Goal: Communication & Community: Answer question/provide support

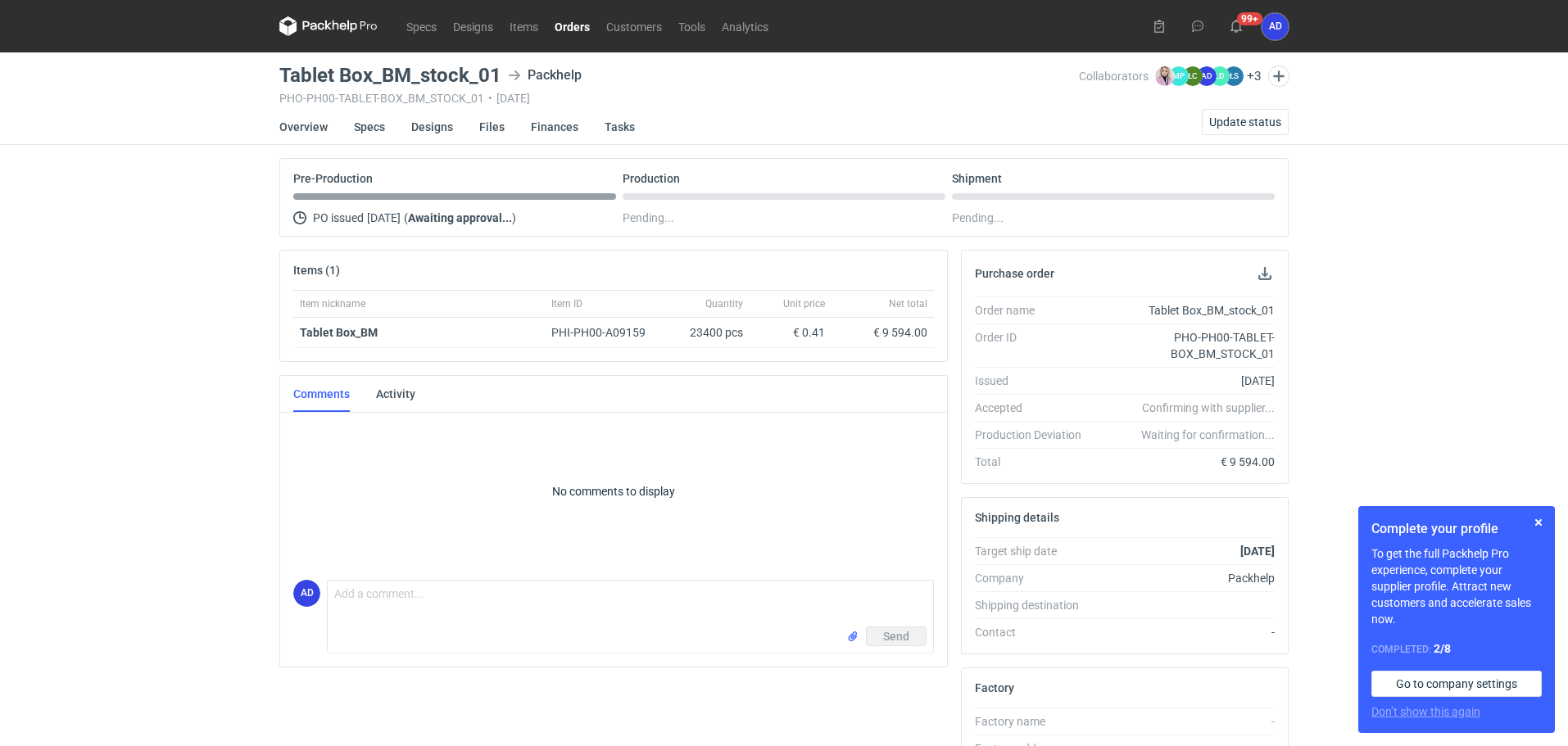
click at [584, 21] on link "Orders" at bounding box center [573, 26] width 52 height 20
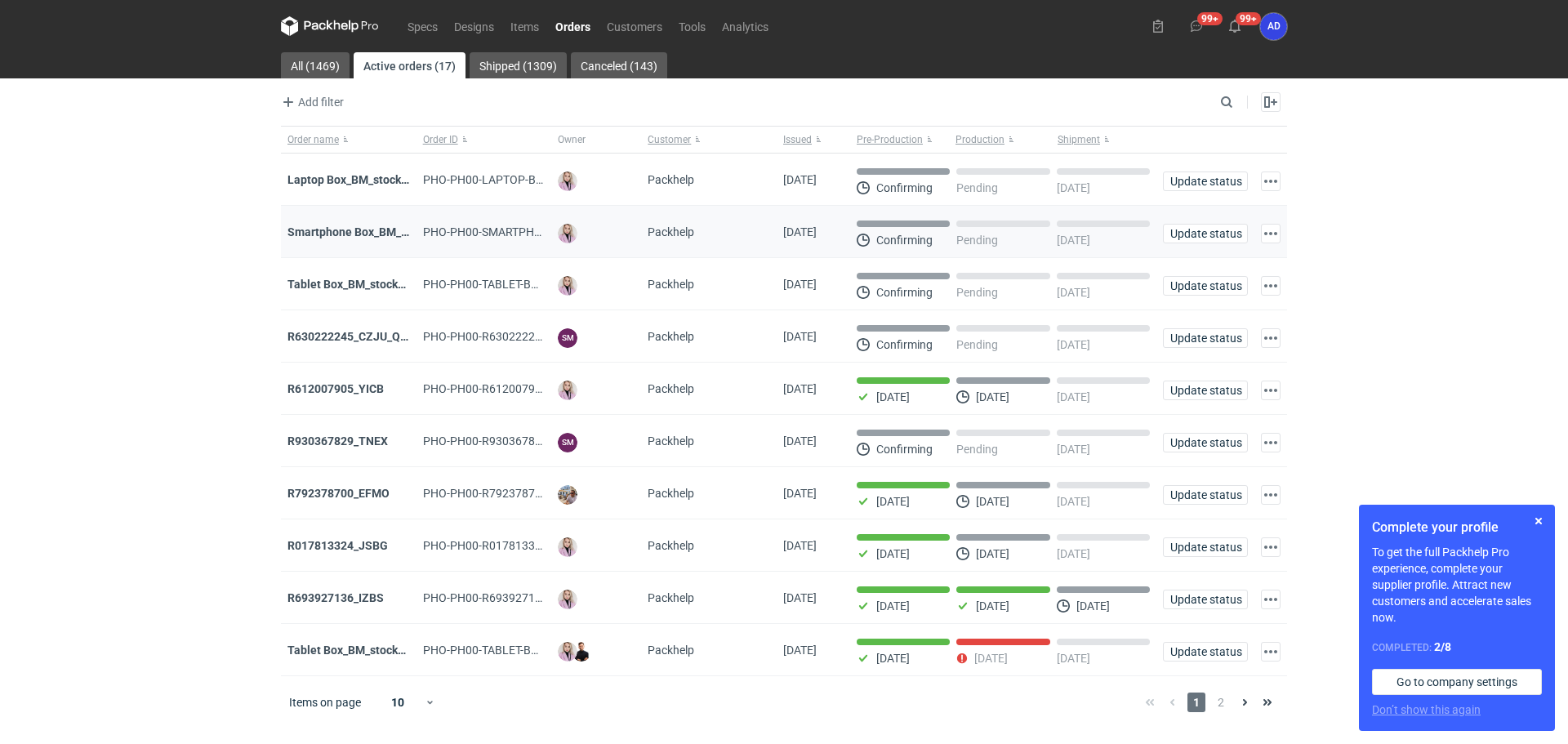
click at [369, 224] on div "Smartphone Box_BM_stock_TEST RUN" at bounding box center [349, 232] width 135 height 53
click at [1222, 102] on input "Search" at bounding box center [1155, 102] width 162 height 20
click at [573, 20] on link "Orders" at bounding box center [573, 26] width 52 height 20
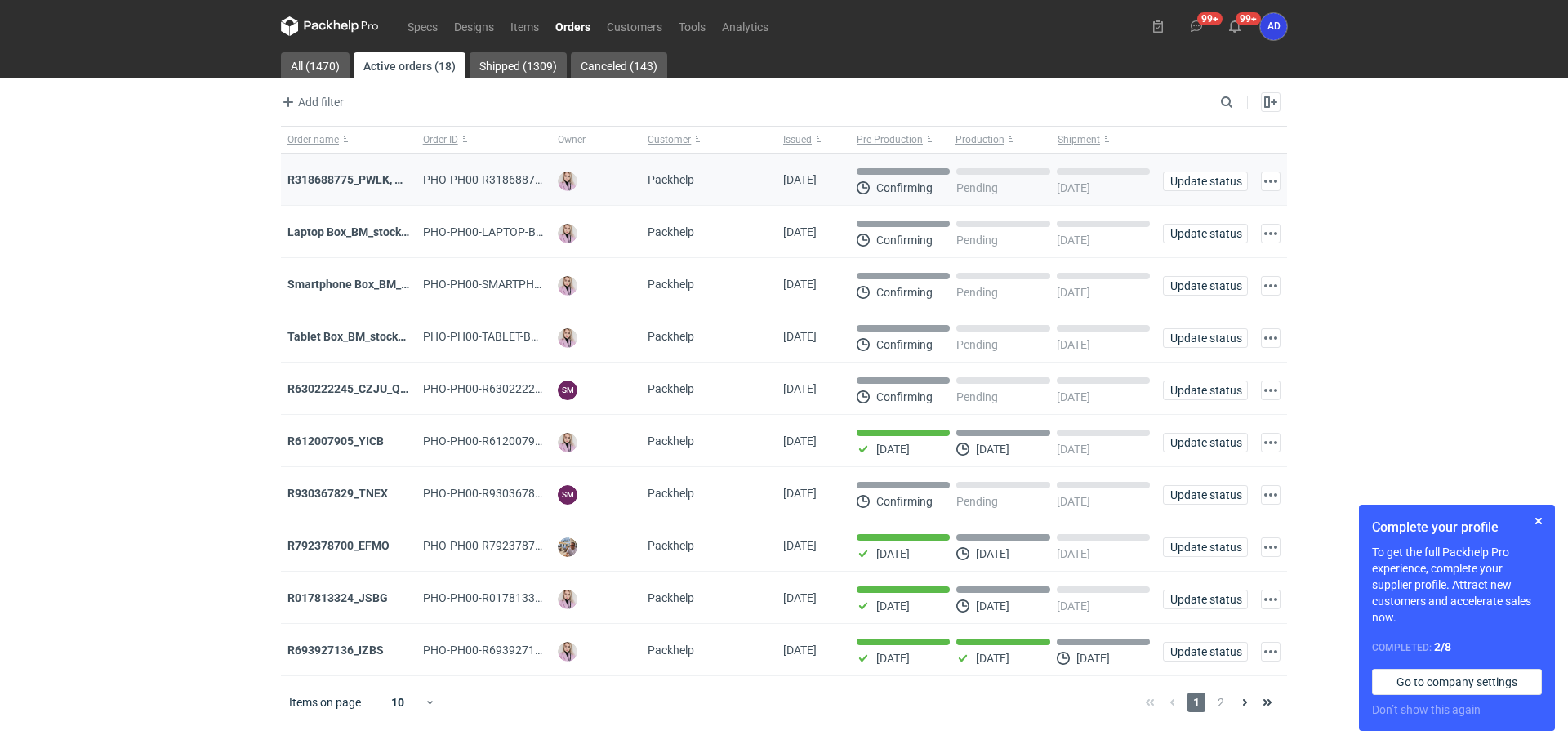
click at [358, 176] on strong "R318688775_PWLK, WTKU" at bounding box center [357, 179] width 139 height 13
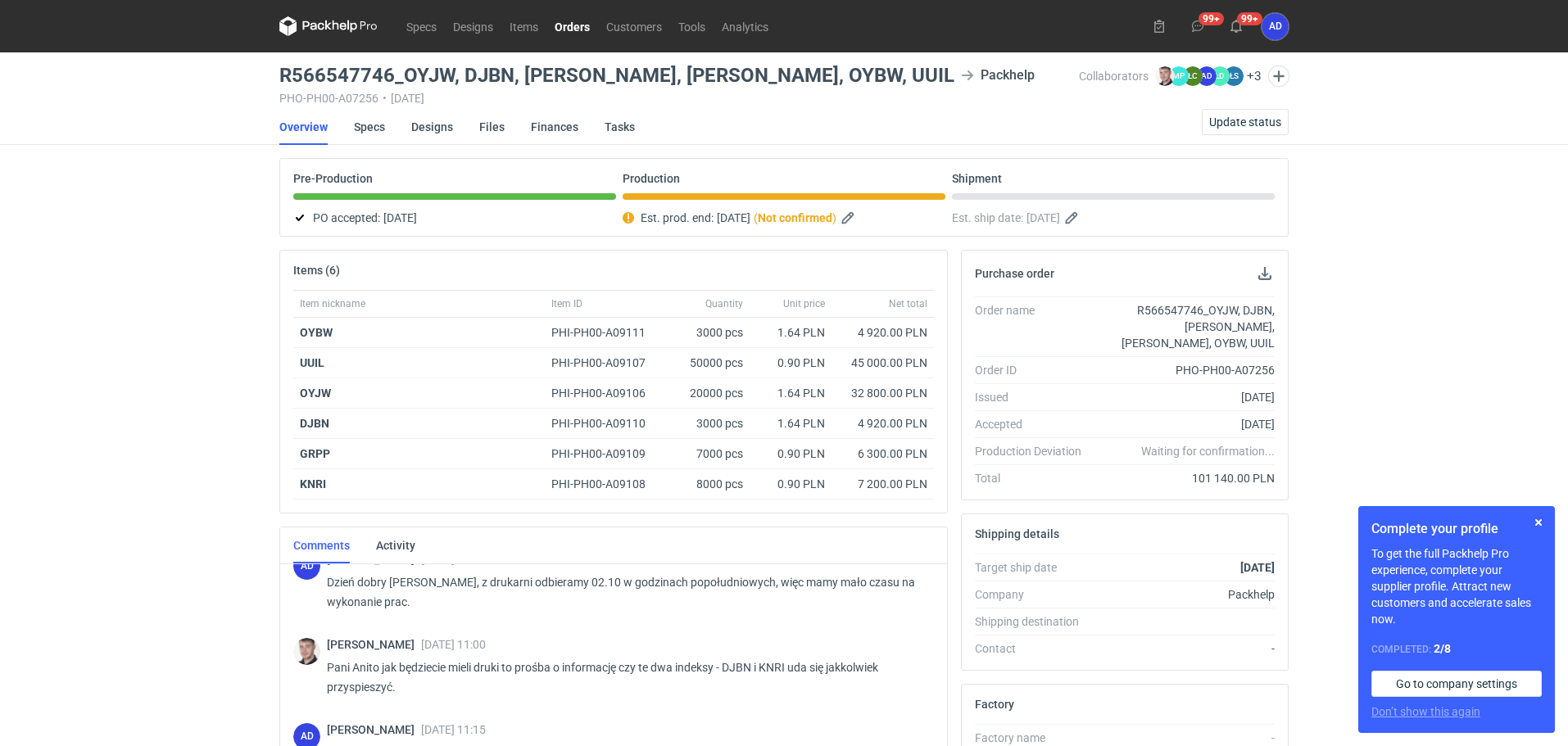
click at [583, 19] on link "Orders" at bounding box center [573, 26] width 52 height 20
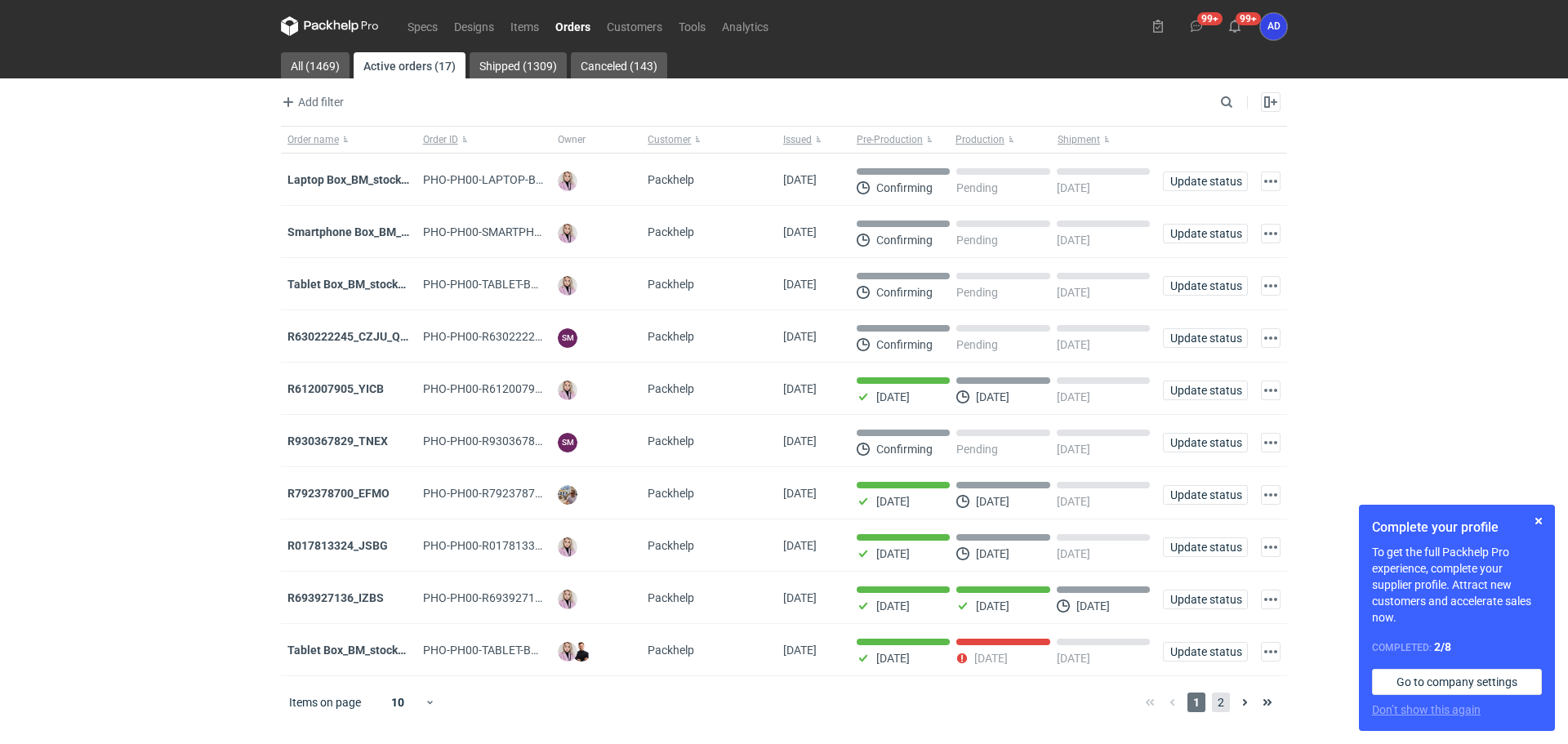
click at [1215, 712] on span "2" at bounding box center [1221, 703] width 18 height 20
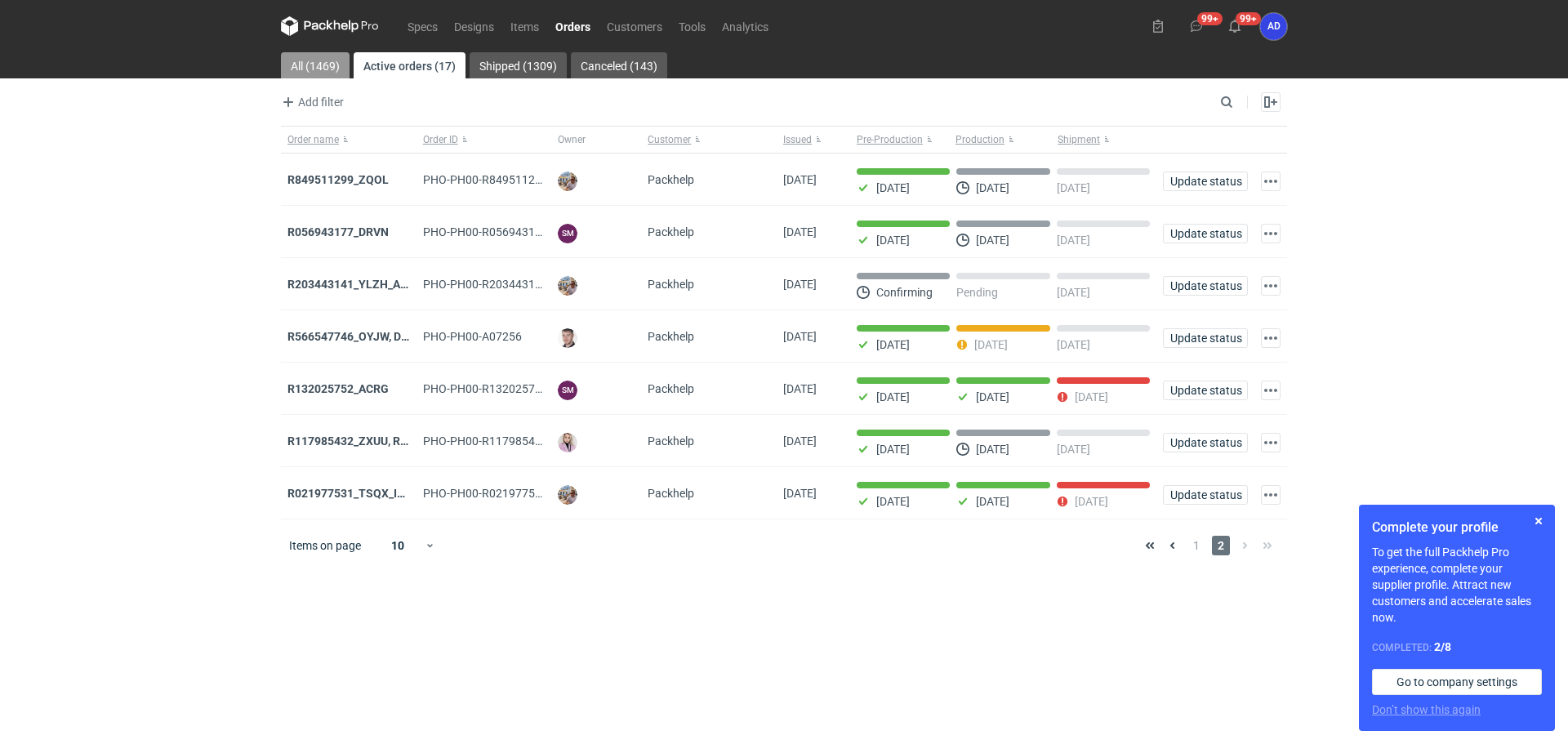
click at [299, 66] on link "All (1469)" at bounding box center [315, 66] width 69 height 26
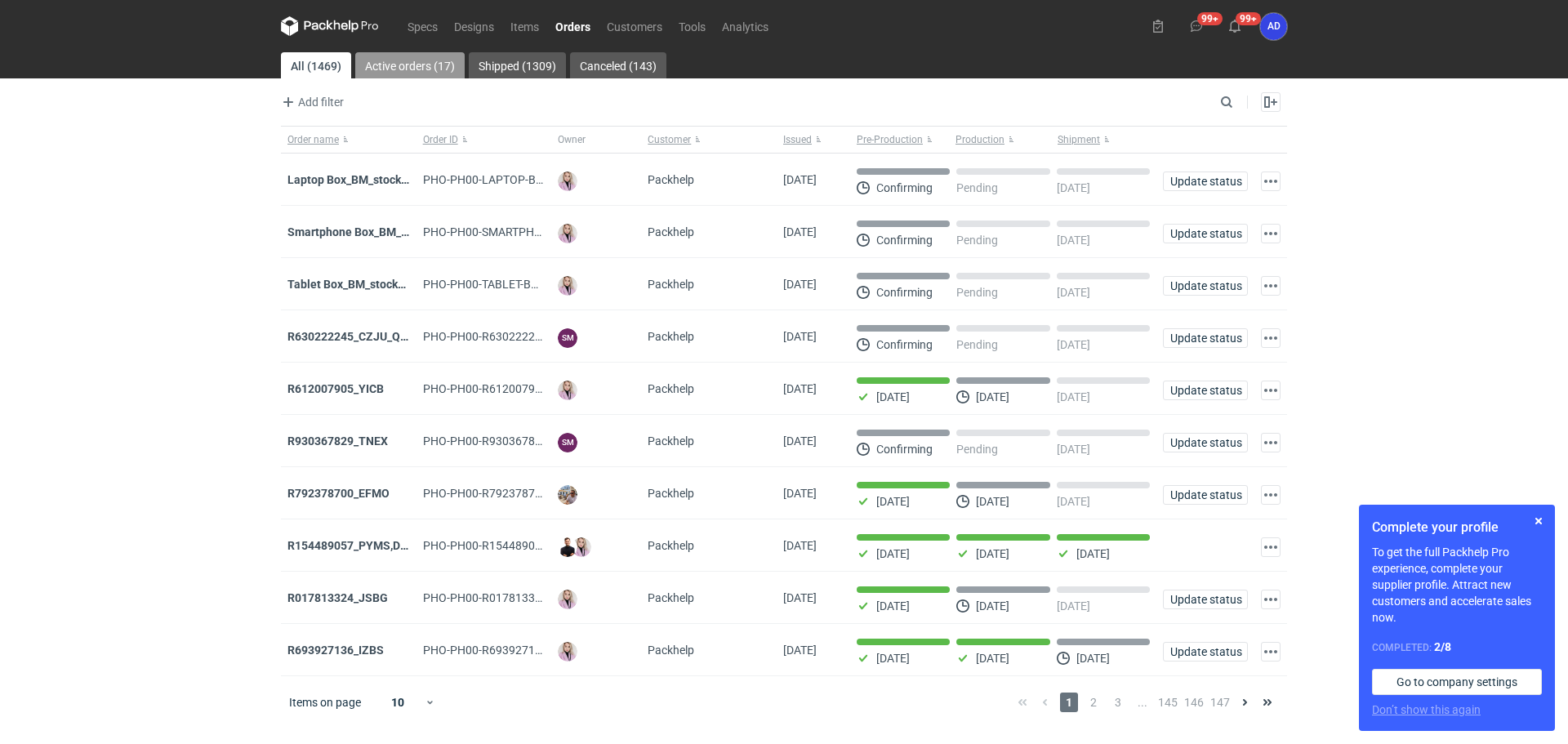
click at [438, 66] on link "Active orders (17)" at bounding box center [410, 66] width 109 height 26
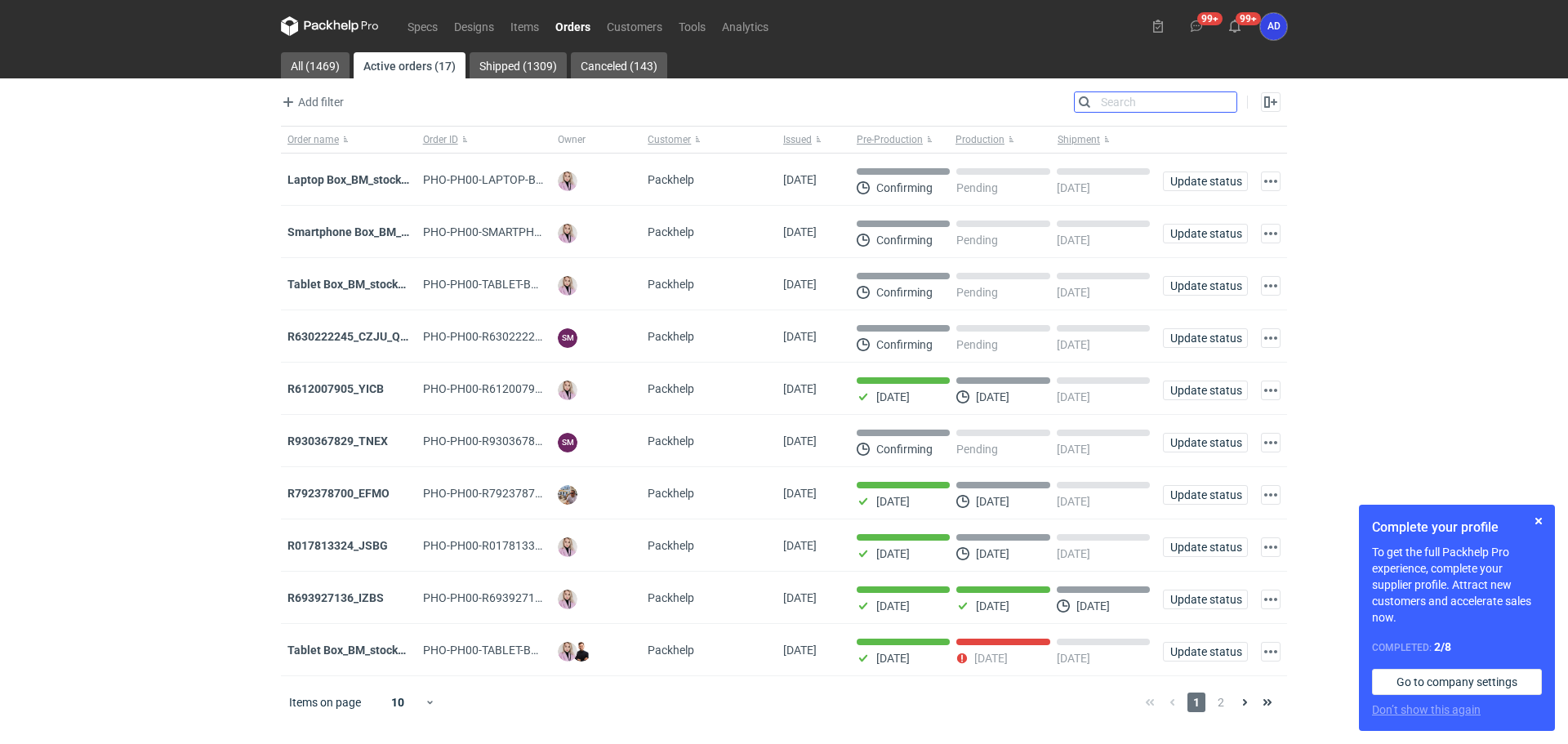
click at [1222, 104] on input "Search" at bounding box center [1155, 102] width 162 height 20
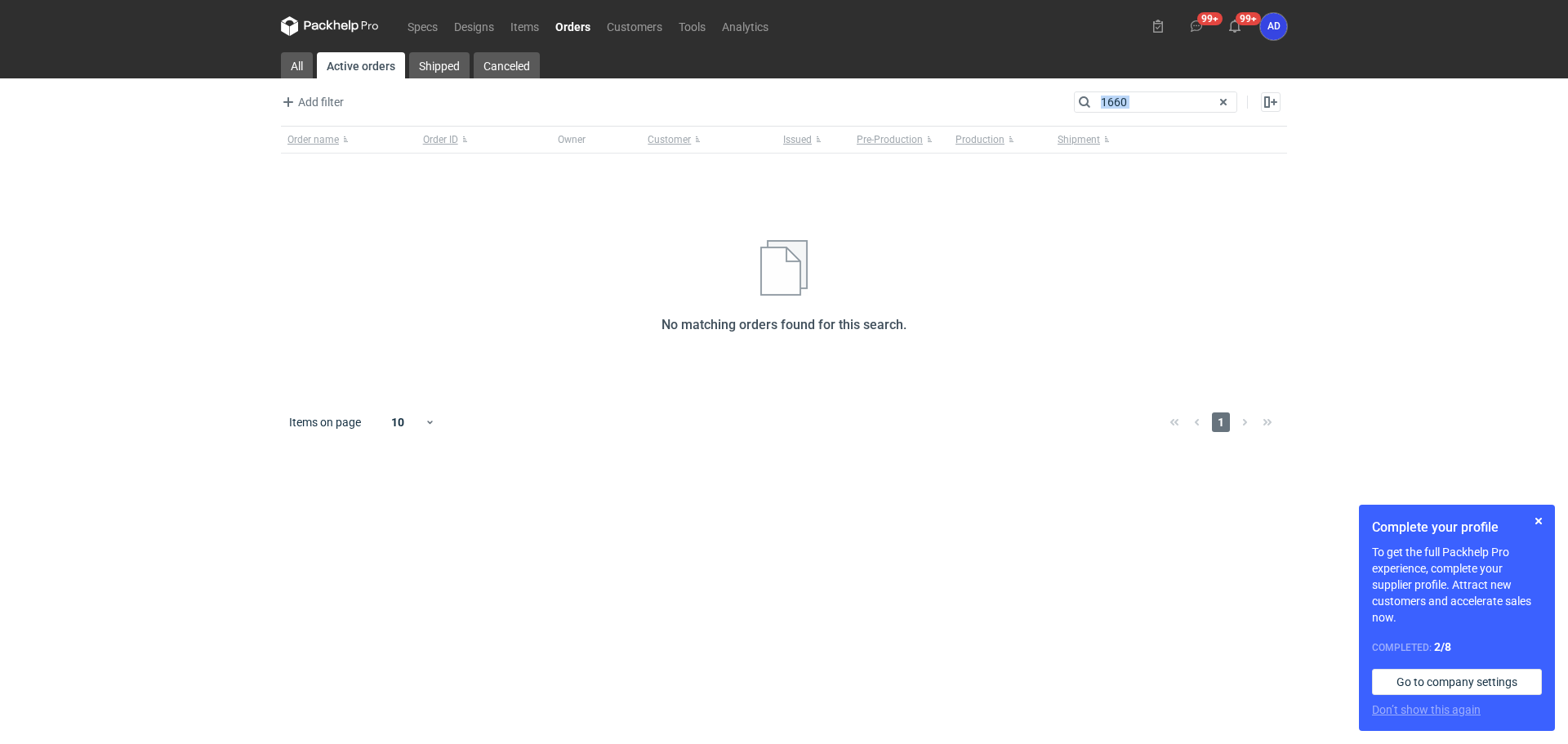
drag, startPoint x: 1208, startPoint y: 104, endPoint x: 1107, endPoint y: 101, distance: 101.0
click at [1107, 101] on div "1660" at bounding box center [1155, 102] width 162 height 20
drag, startPoint x: 1144, startPoint y: 98, endPoint x: 1096, endPoint y: 106, distance: 48.7
click at [1096, 106] on input "1660" at bounding box center [1155, 102] width 162 height 20
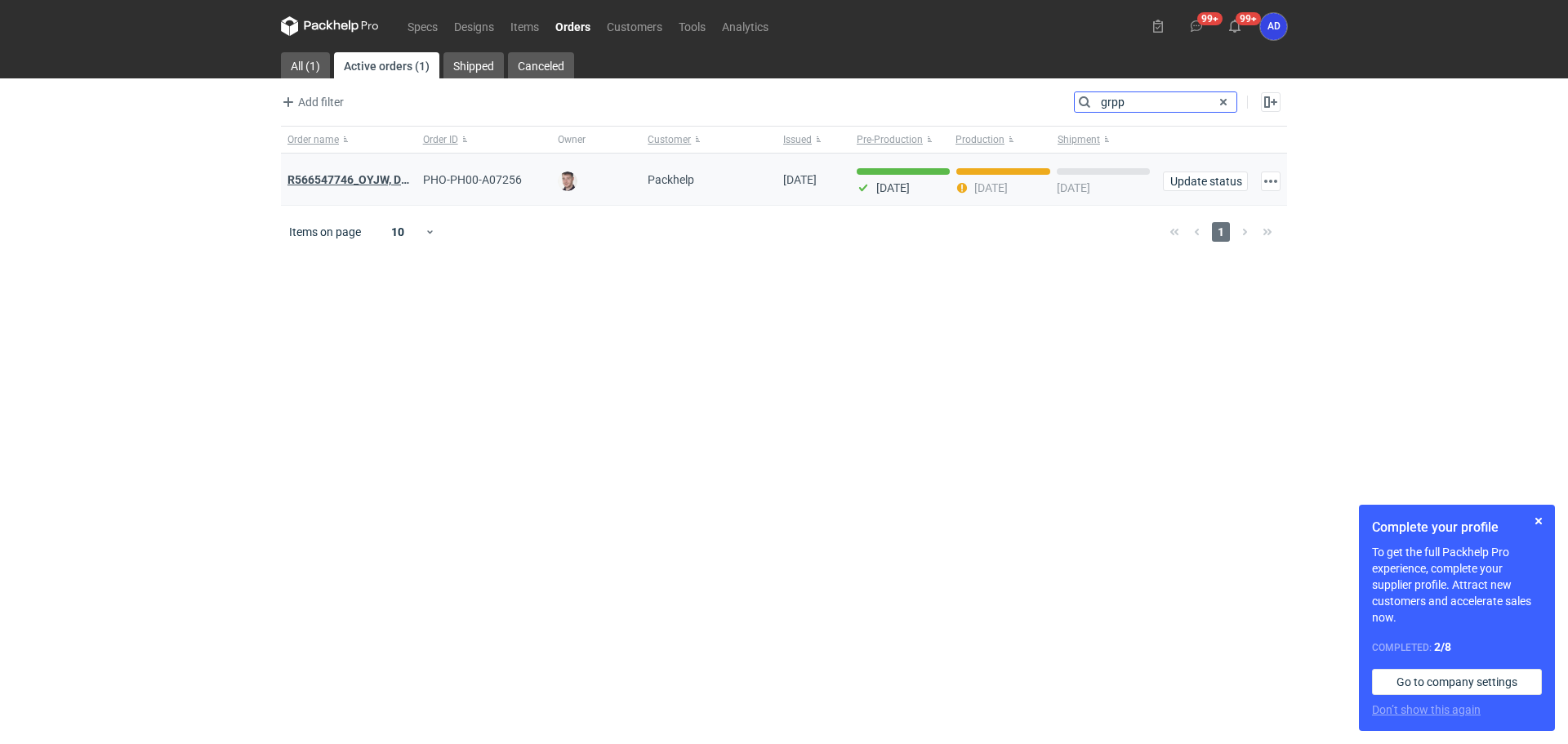
type input "grpp"
click at [378, 174] on strong "R566547746_OYJW, DJBN, GRPP , KNRI, OYBW, UUIL" at bounding box center [419, 180] width 263 height 18
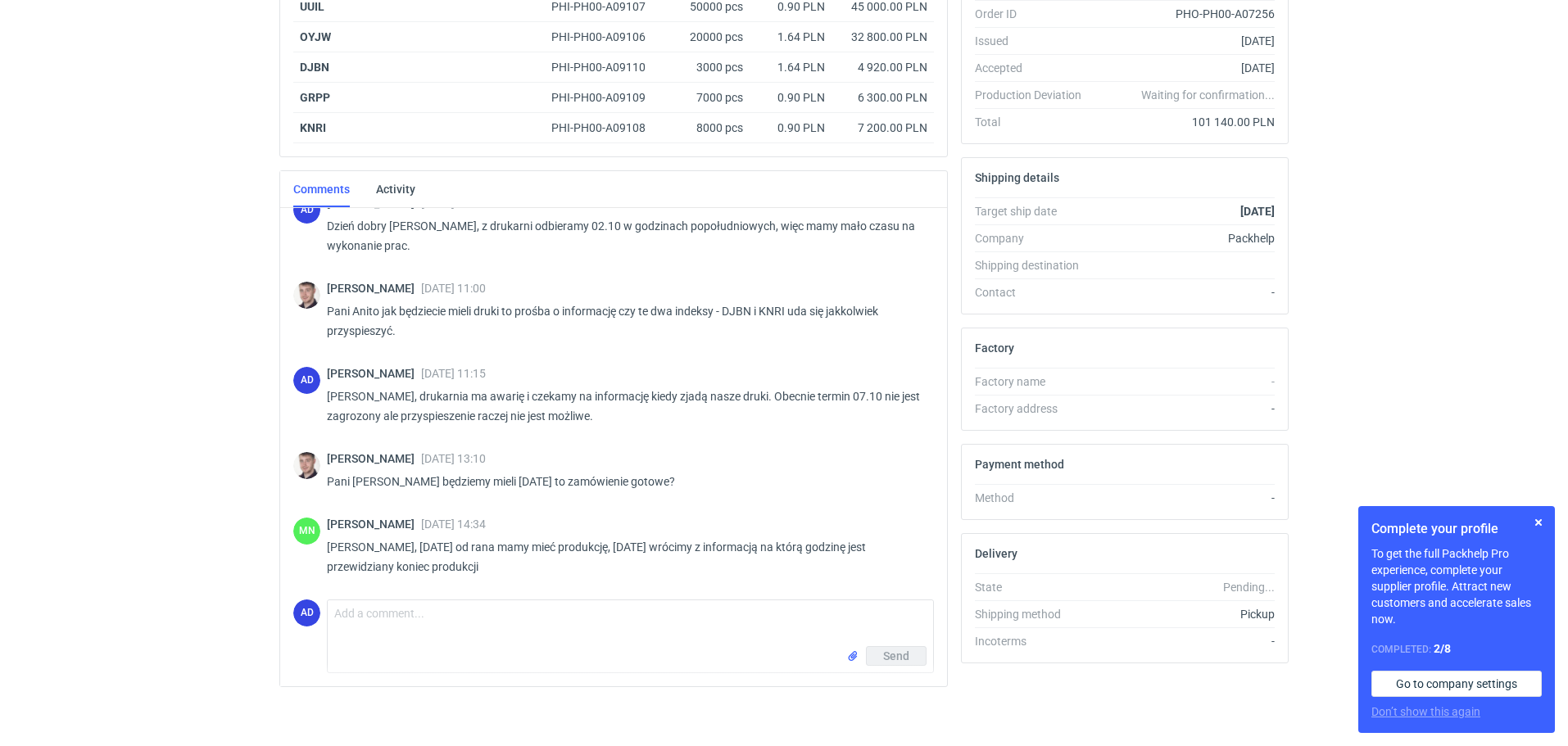
scroll to position [363, 0]
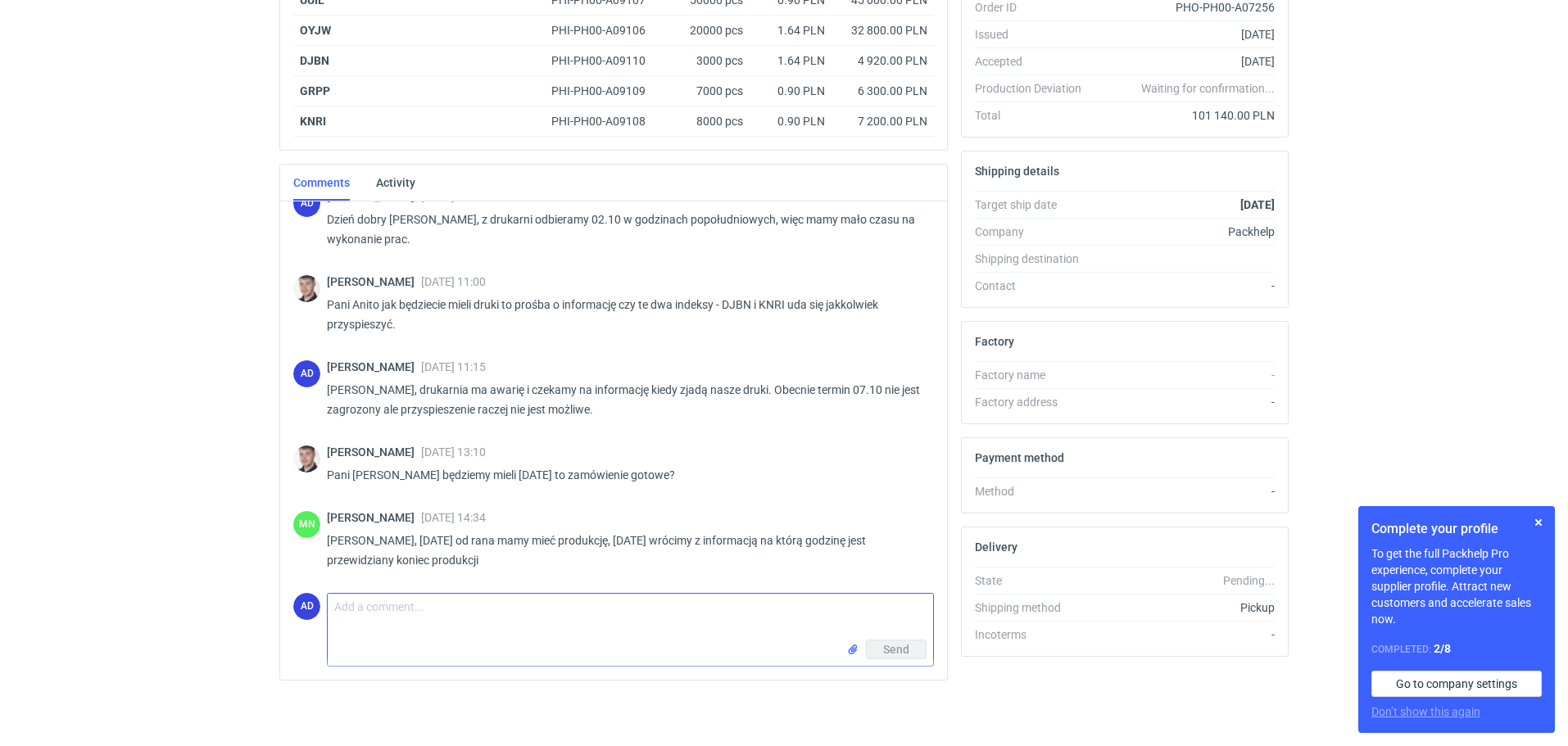
click at [378, 613] on textarea "Comment message" at bounding box center [630, 617] width 605 height 46
type textarea "Dzień dobry Panie Macieju, paletyzacja dla tego zamówienia będzie jutro."
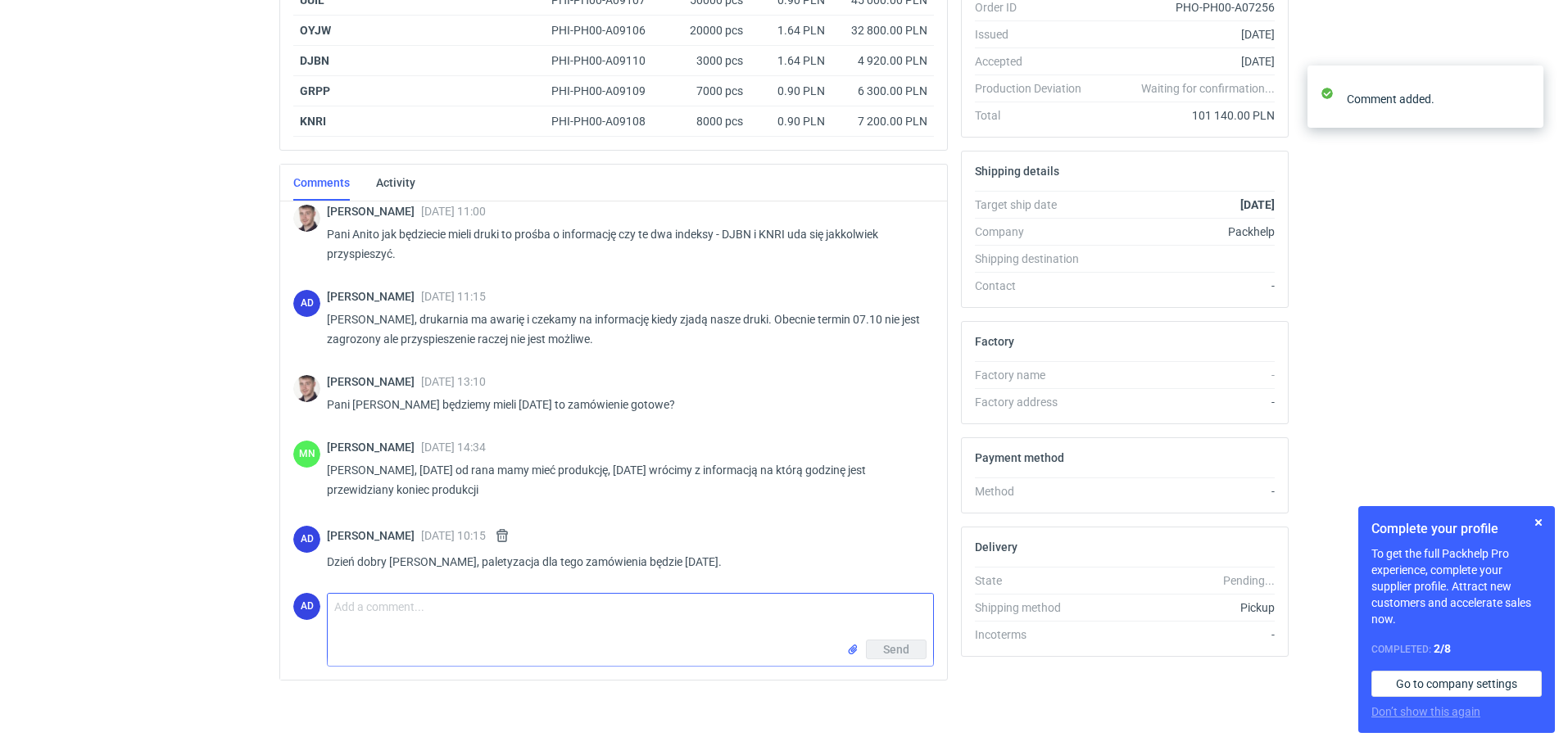
scroll to position [1419, 0]
